Goal: Information Seeking & Learning: Learn about a topic

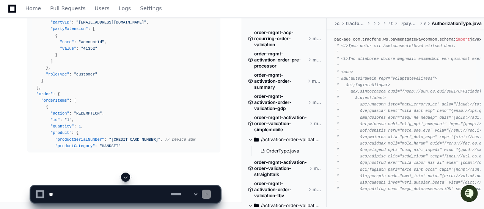
scroll to position [28593, 0]
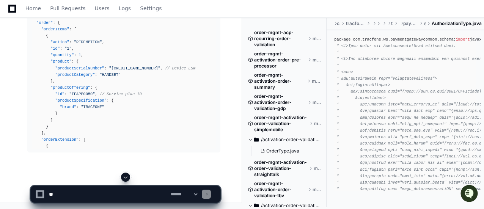
click at [129, 179] on span at bounding box center [125, 177] width 6 height 6
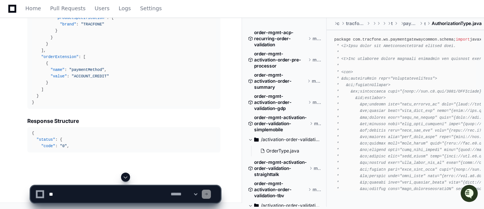
scroll to position [29123, 0]
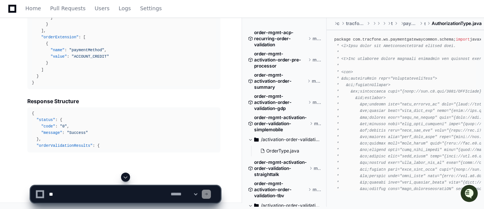
click at [41, 195] on div at bounding box center [40, 194] width 5 height 5
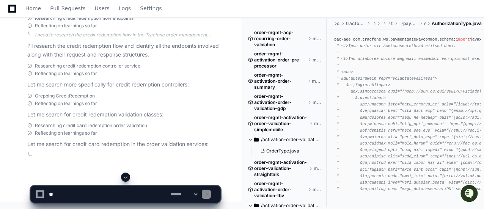
scroll to position [28598, 0]
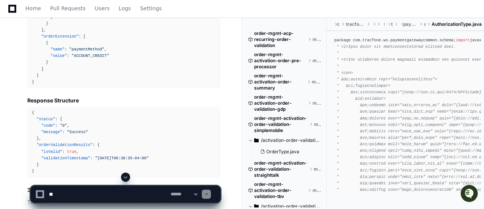
scroll to position [28143, 0]
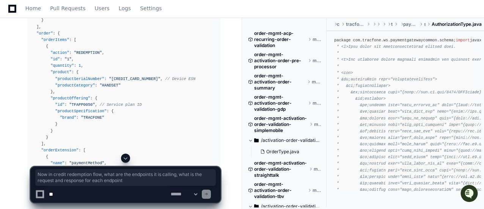
drag, startPoint x: 27, startPoint y: 131, endPoint x: 142, endPoint y: 144, distance: 115.6
copy p "Now in credit redemption flow, what are the endpoints it is calling, what is th…"
click at [118, 194] on textarea at bounding box center [108, 194] width 122 height 17
paste textarea "**********"
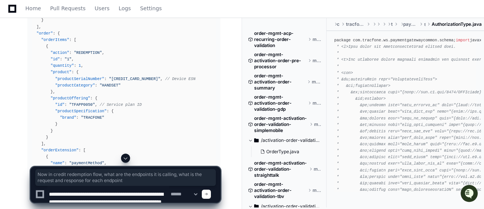
scroll to position [2, 0]
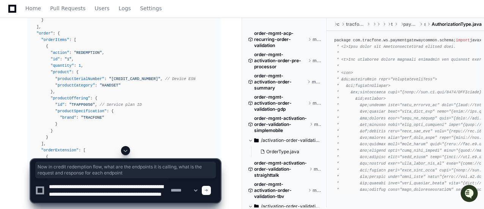
click at [102, 191] on textarea at bounding box center [108, 190] width 122 height 24
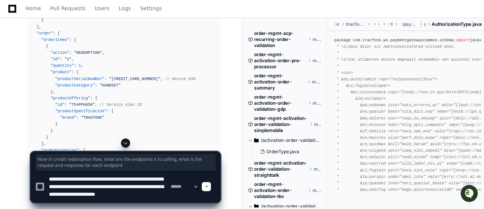
type textarea "**********"
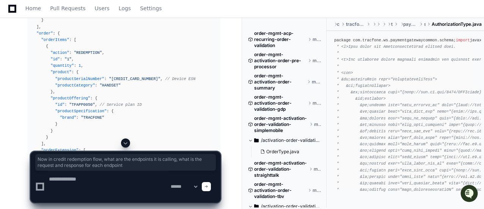
scroll to position [0, 0]
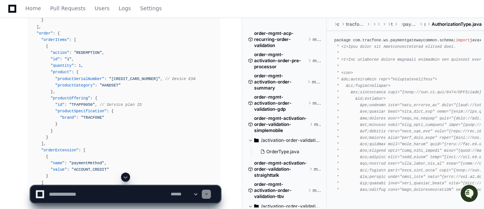
click at [126, 178] on span at bounding box center [125, 177] width 6 height 6
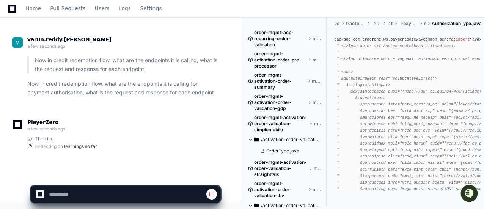
scroll to position [32293, 0]
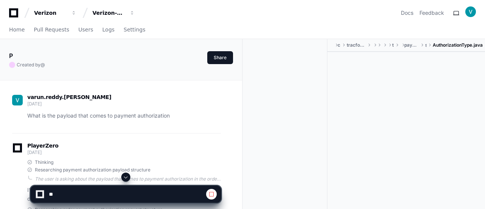
click at [124, 178] on span at bounding box center [126, 177] width 6 height 6
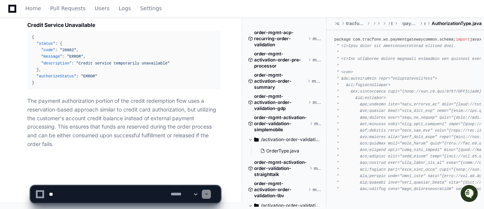
scroll to position [34087, 0]
click at [120, 195] on textarea at bounding box center [108, 194] width 122 height 17
click at [89, 192] on textarea at bounding box center [108, 194] width 122 height 17
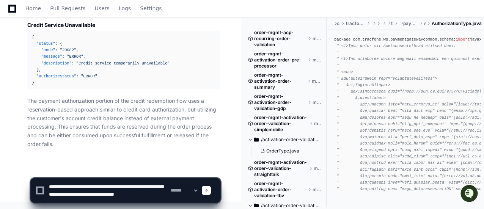
scroll to position [2, 0]
type textarea "**********"
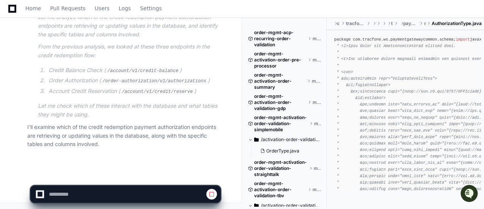
scroll to position [34365, 0]
click at [97, 145] on p "I'll examine which of the credit redemption payment authorization endpoints are…" at bounding box center [123, 136] width 193 height 26
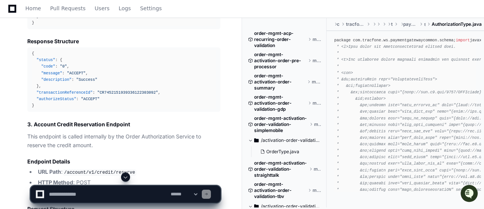
scroll to position [32356, 0]
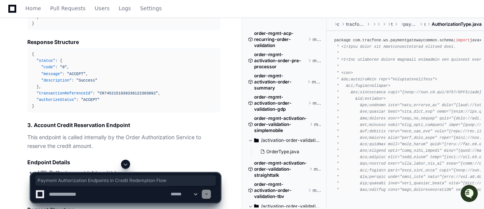
drag, startPoint x: 29, startPoint y: 127, endPoint x: 206, endPoint y: 129, distance: 177.5
copy h1 "Payment Authorization Endpoints in Credit Redemption Flow"
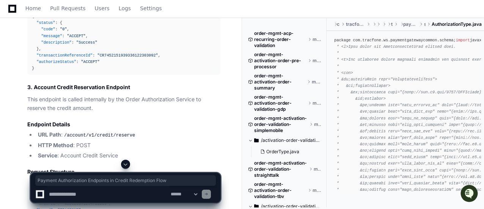
scroll to position [32431, 0]
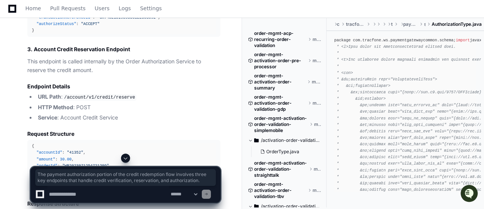
drag, startPoint x: 28, startPoint y: 61, endPoint x: 62, endPoint y: 79, distance: 38.5
copy p "The payment authorization portion of the credit redemption flow involves three …"
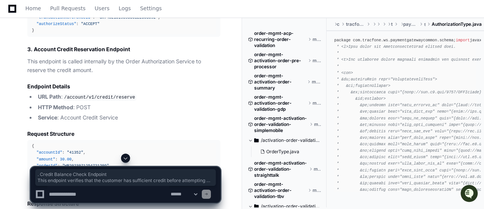
drag, startPoint x: 89, startPoint y: 119, endPoint x: 27, endPoint y: 94, distance: 66.9
click at [27, 94] on div "Thinking Reflecting on learnings so far The user is asking specifically about t…" at bounding box center [116, 16] width 208 height 1809
copy article "1. Credit Balance Check Endpoint This endpoint verifies that the customer has s…"
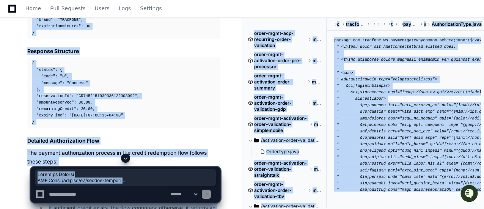
scroll to position [32585, 0]
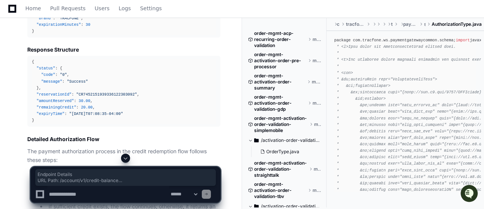
drag, startPoint x: 28, startPoint y: 96, endPoint x: 99, endPoint y: 134, distance: 81.1
copy article "Endpoint Details URL Path : /account/v1/credit-balance HTTP Method : GET Servic…"
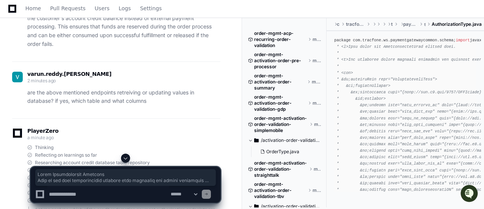
scroll to position [33258, 0]
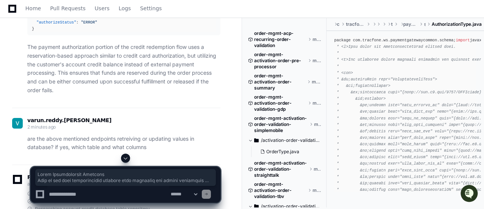
drag, startPoint x: 33, startPoint y: 78, endPoint x: 64, endPoint y: 87, distance: 31.9
copy article "Order Authorization Endpoint This is the main authorization endpoint that initi…"
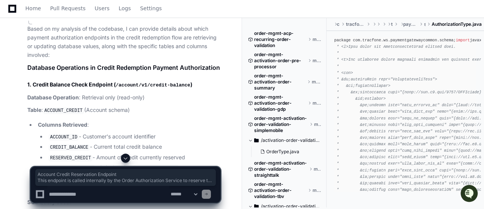
scroll to position [33467, 0]
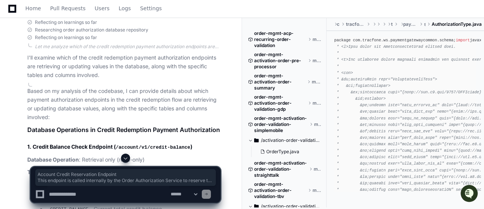
drag, startPoint x: 33, startPoint y: 109, endPoint x: 97, endPoint y: 124, distance: 65.8
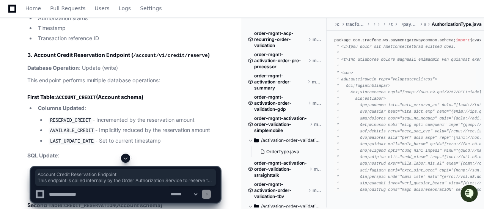
scroll to position [33922, 0]
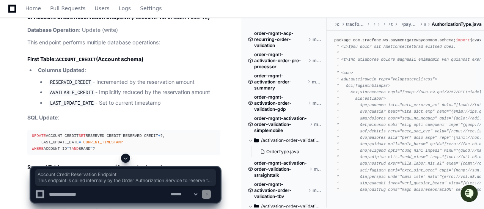
copy article "Account Credit Reservation Endpoint This endpoint is called internally by the O…"
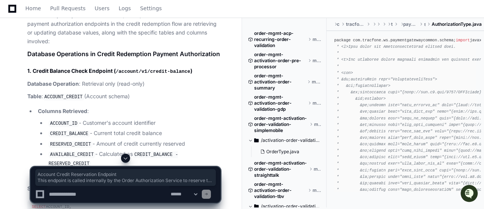
scroll to position [33505, 0]
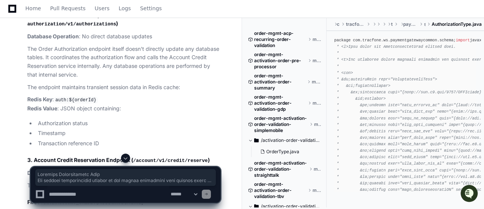
scroll to position [33876, 0]
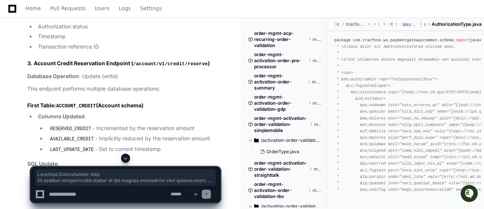
drag, startPoint x: 27, startPoint y: 65, endPoint x: 88, endPoint y: 38, distance: 66.0
copy article "Detailed Authorization Flow The payment authorization process in the credit red…"
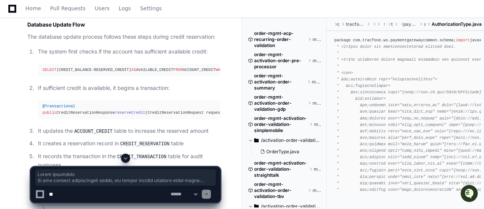
scroll to position [34179, 0]
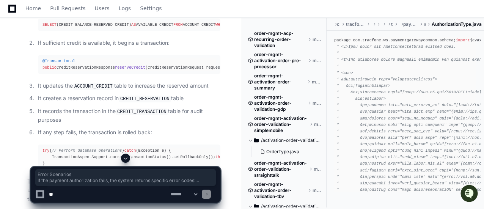
drag, startPoint x: 27, startPoint y: 52, endPoint x: 82, endPoint y: 54, distance: 54.6
copy article "Error Scenarios If the payment authorization fails, the system returns specific…"
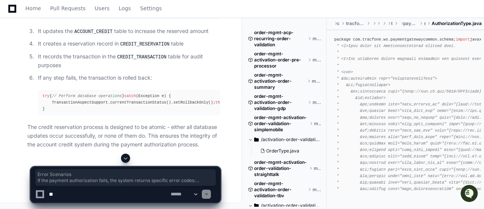
scroll to position [34407, 0]
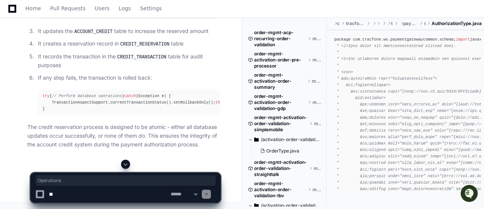
copy article "Database Operations in Credit Redemption Payment Authorization"
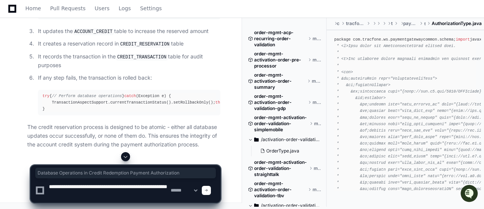
type textarea "**********"
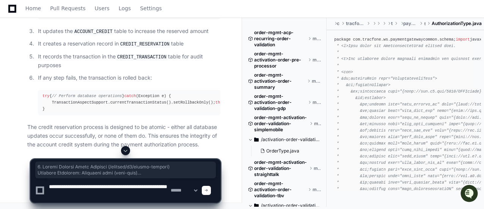
scroll to position [35358, 0]
drag, startPoint x: 27, startPoint y: 131, endPoint x: 81, endPoint y: 78, distance: 76.2
copy article "1. Credit Balance Check Endpoint ( /account/v1/credit-balance ) Database Operat…"
